Goal: Book appointment/travel/reservation

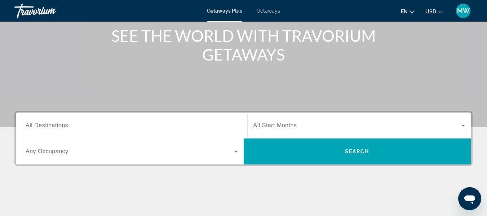
scroll to position [91, 0]
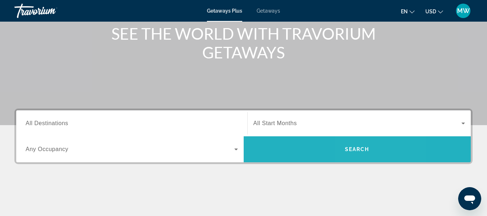
click at [361, 149] on span "Search" at bounding box center [357, 149] width 25 height 6
